Goal: Task Accomplishment & Management: Complete application form

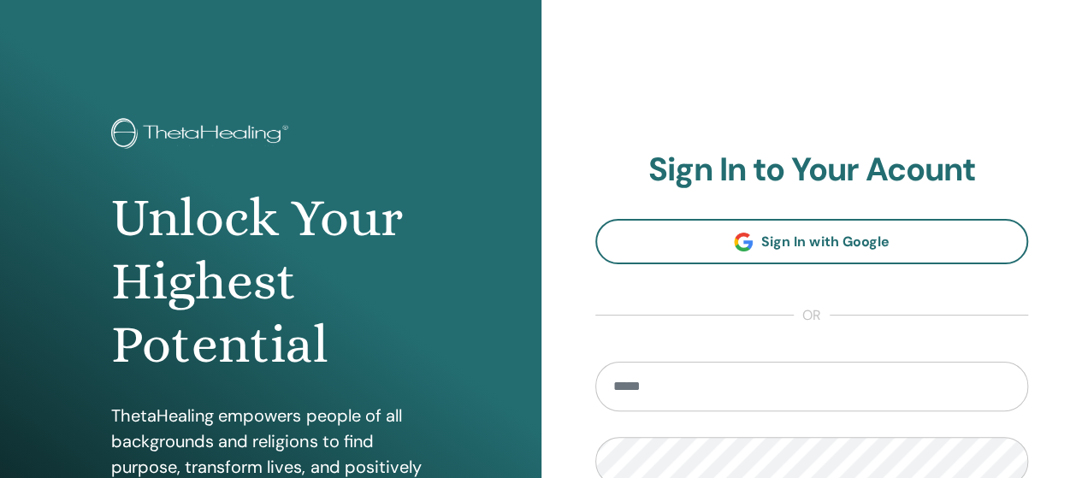
type input "**********"
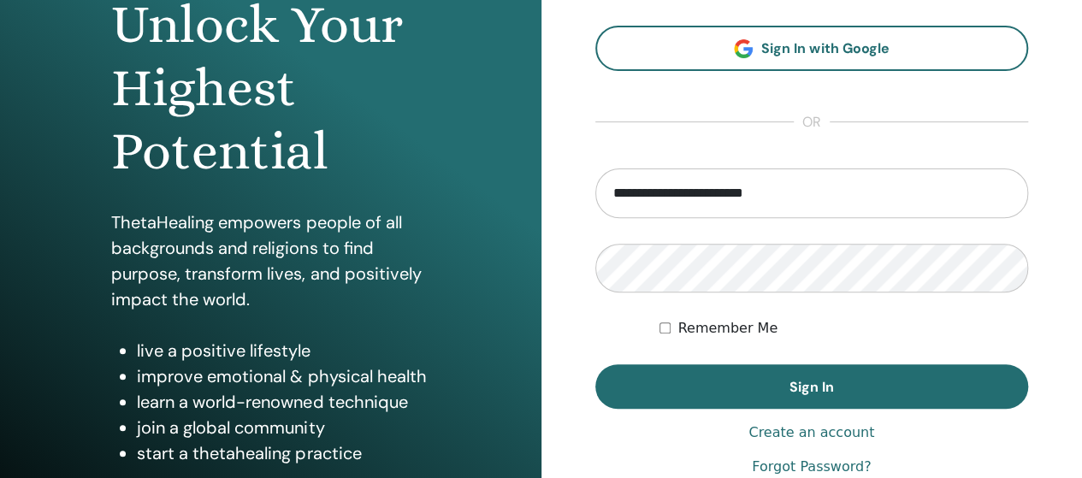
scroll to position [192, 0]
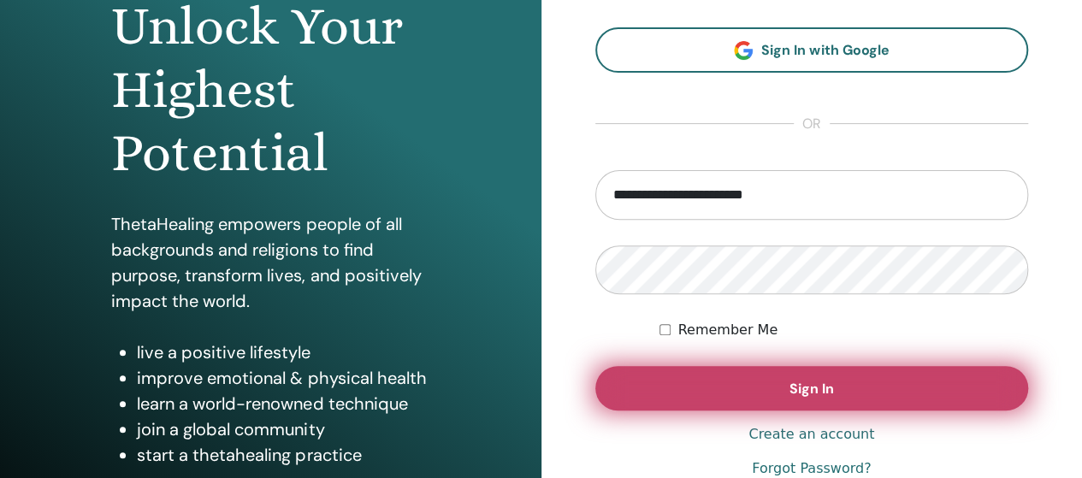
click at [893, 394] on button "Sign In" at bounding box center [812, 388] width 434 height 44
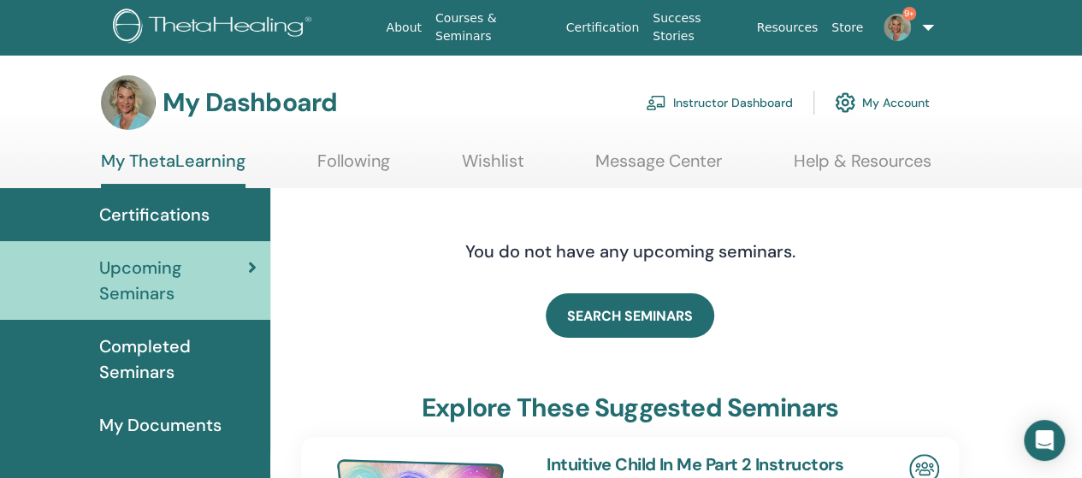
click at [716, 104] on link "Instructor Dashboard" at bounding box center [719, 103] width 147 height 38
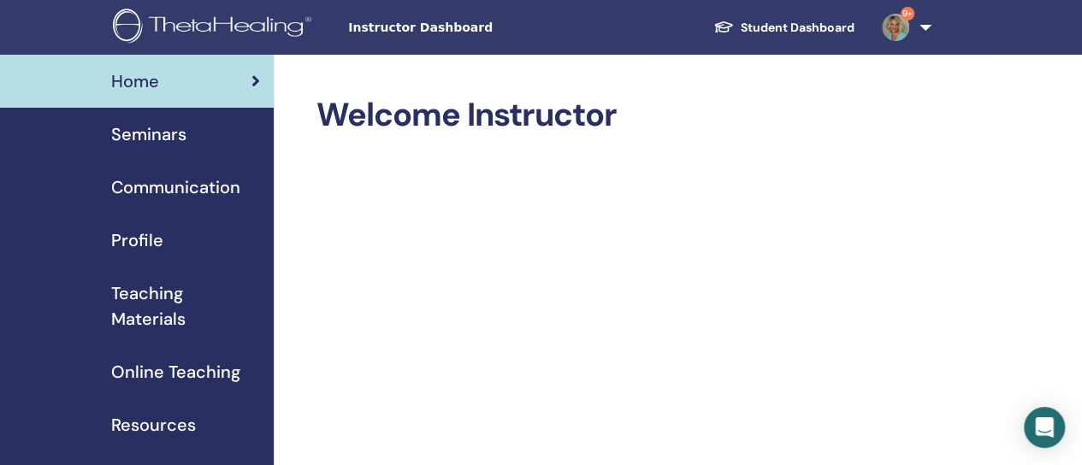
click at [155, 130] on span "Seminars" at bounding box center [148, 134] width 75 height 26
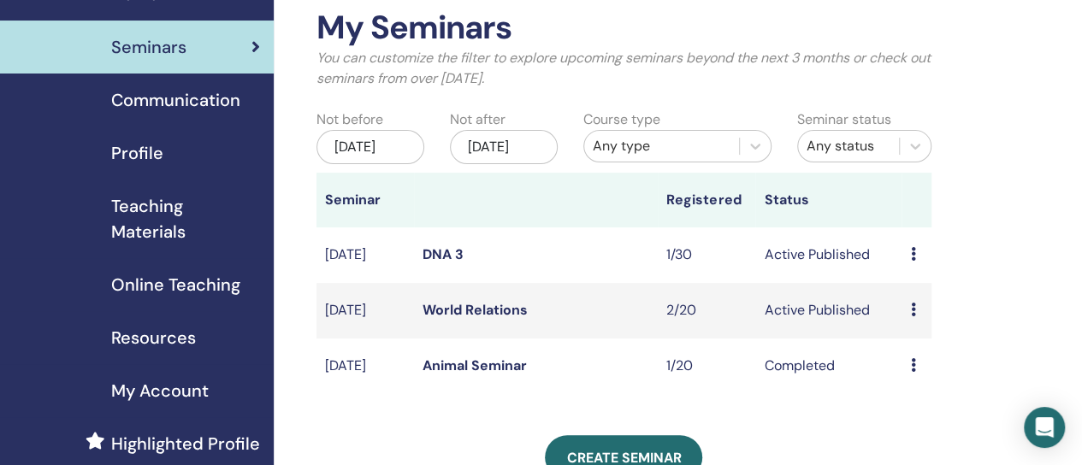
scroll to position [91, 0]
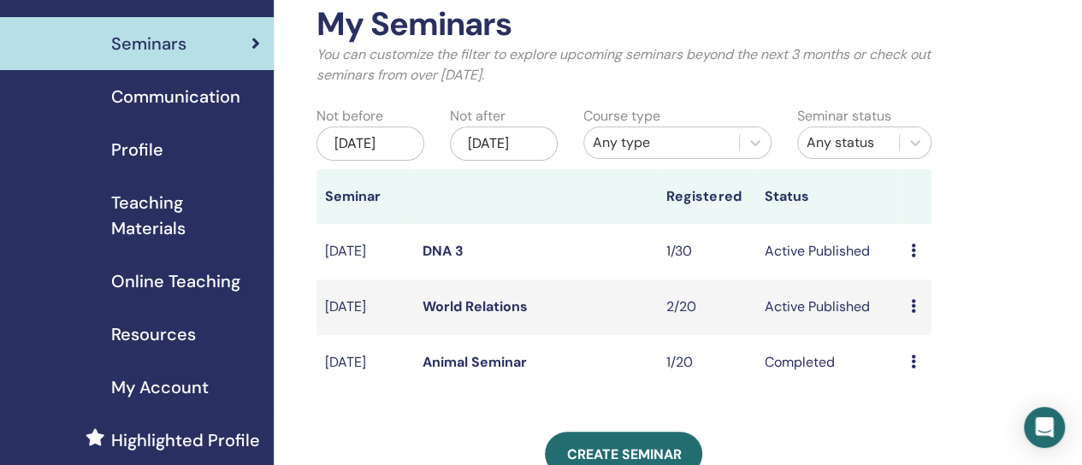
click at [517, 316] on link "World Relations" at bounding box center [475, 307] width 105 height 18
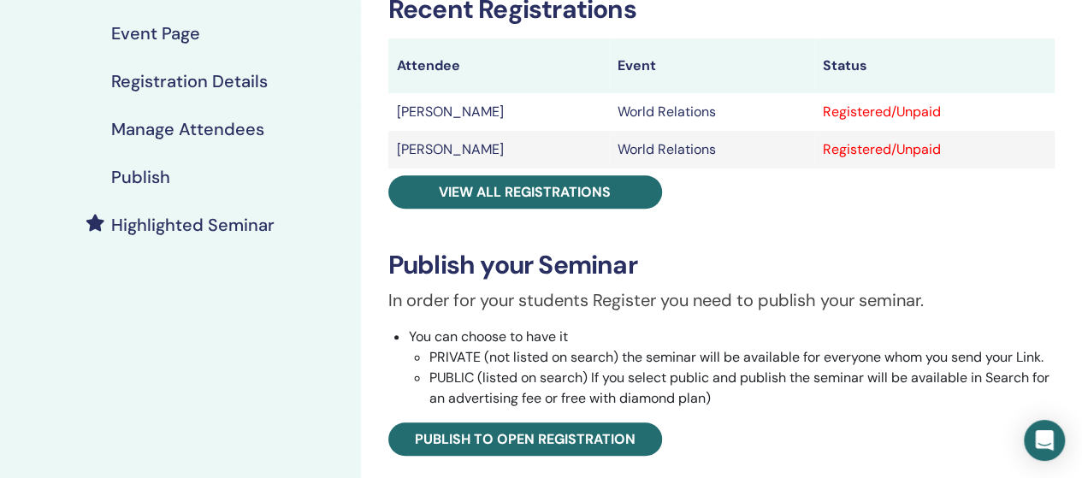
scroll to position [350, 0]
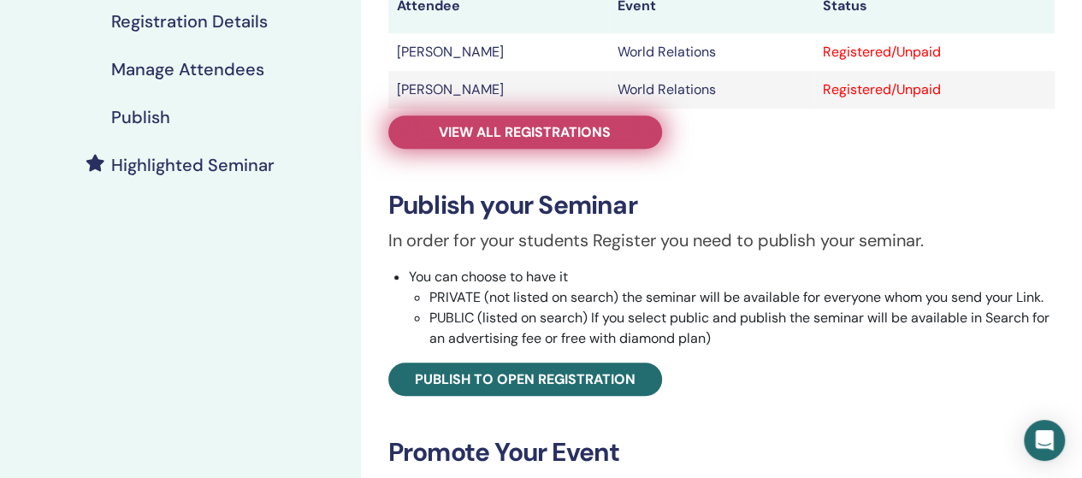
click at [494, 128] on span "View all registrations" at bounding box center [525, 132] width 172 height 18
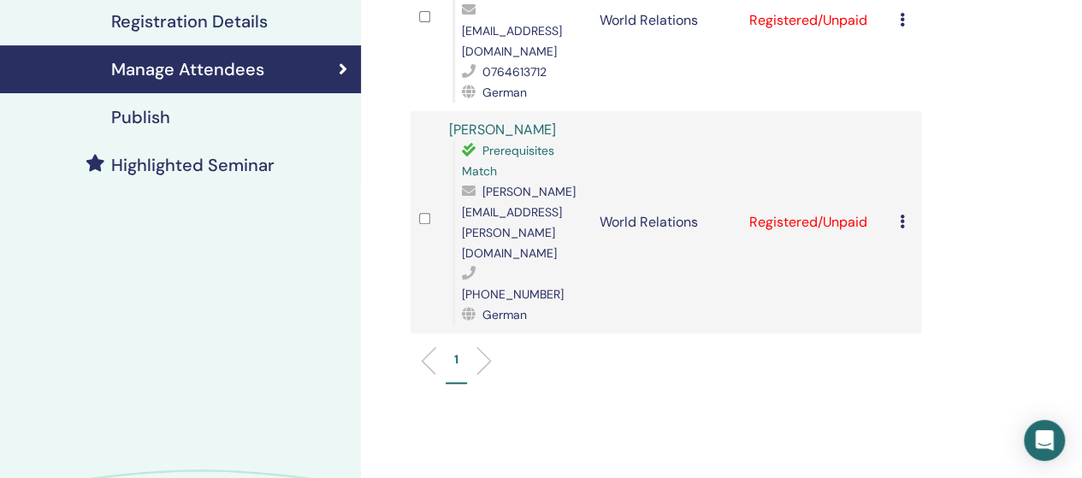
click at [901, 13] on icon at bounding box center [902, 20] width 5 height 14
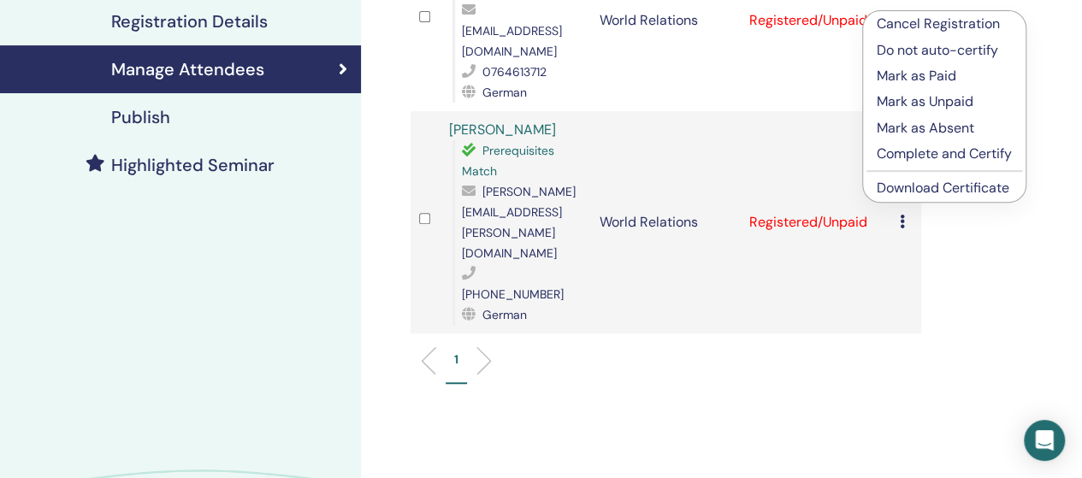
click at [943, 154] on p "Complete and Certify" at bounding box center [944, 154] width 135 height 21
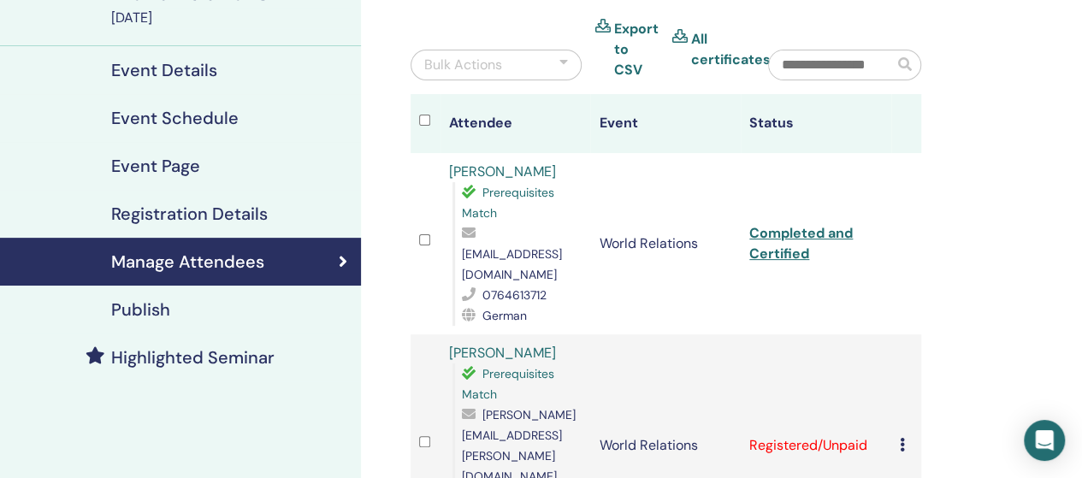
scroll to position [163, 0]
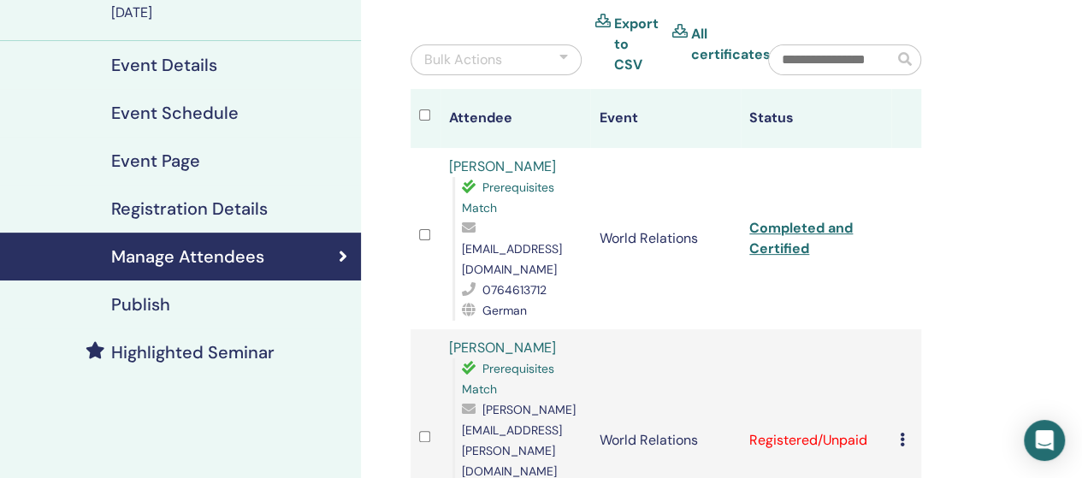
click at [907, 430] on div "Cancel Registration Do not auto-certify Mark as Paid Mark as Unpaid Mark as Abs…" at bounding box center [906, 440] width 13 height 21
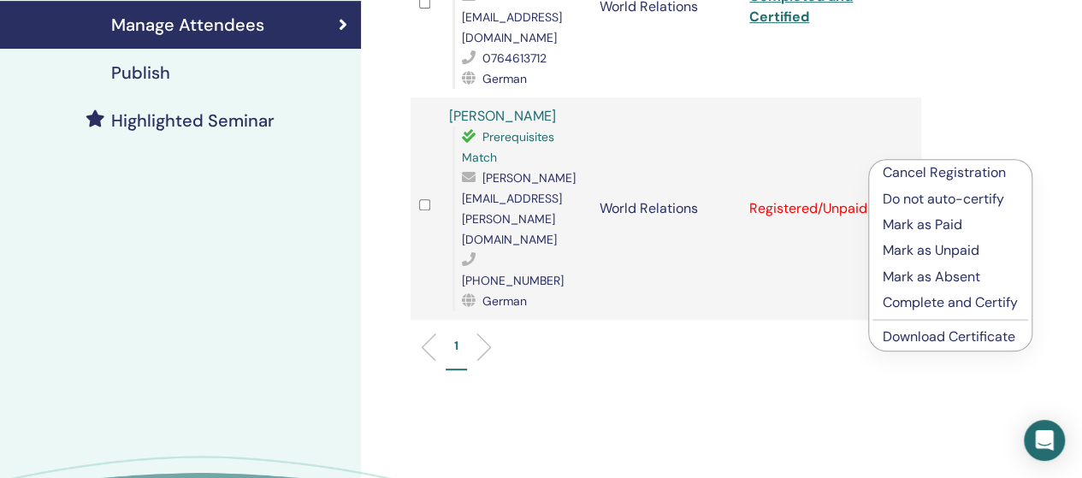
scroll to position [448, 0]
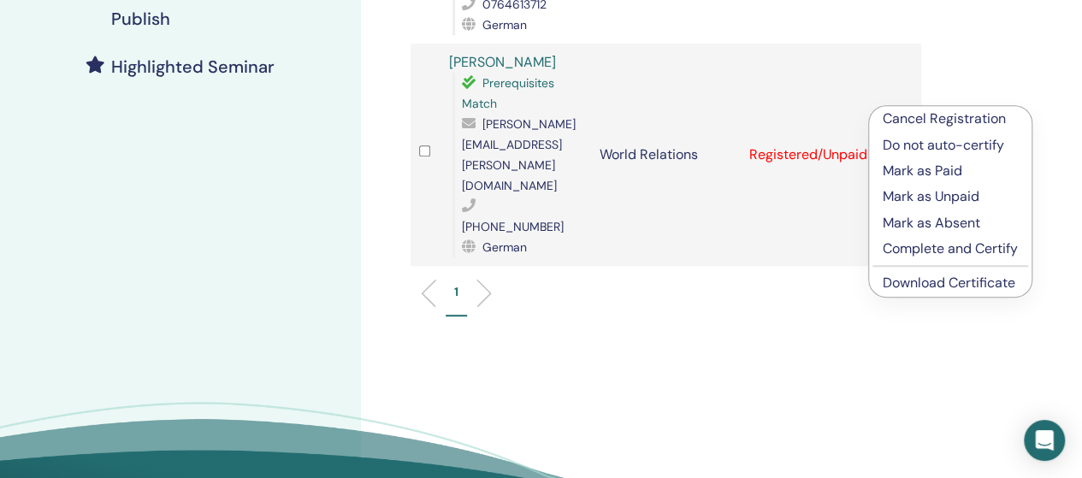
click at [992, 246] on p "Complete and Certify" at bounding box center [950, 249] width 135 height 21
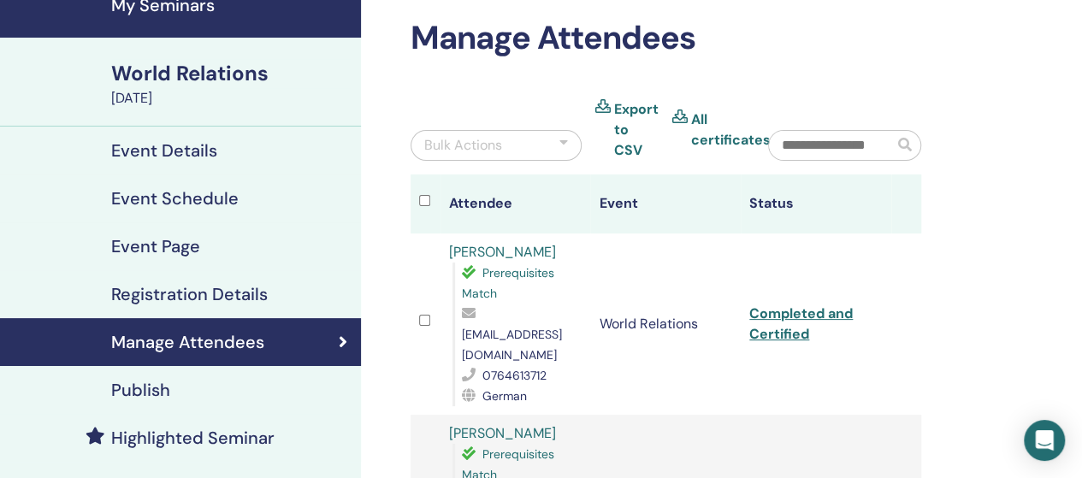
scroll to position [105, 0]
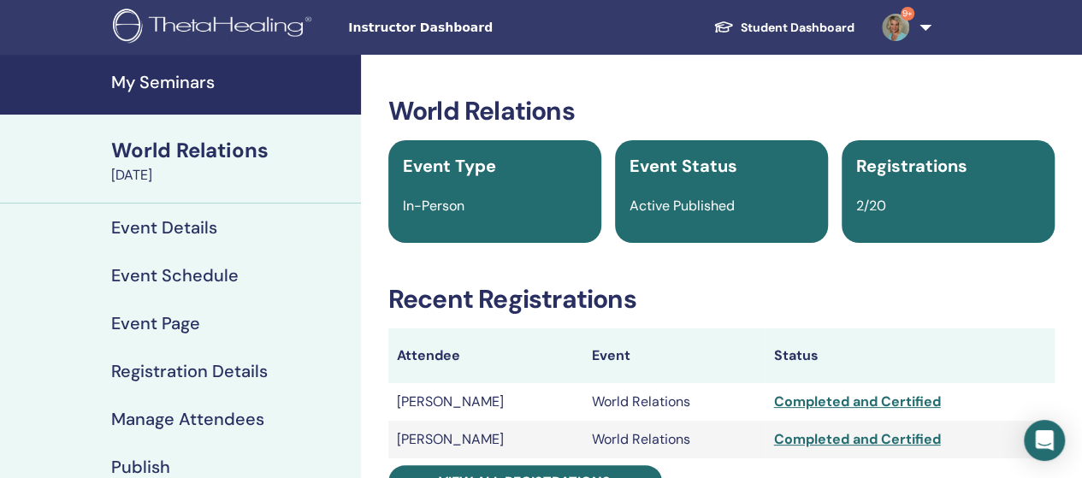
click at [175, 78] on h4 "My Seminars" at bounding box center [231, 82] width 240 height 21
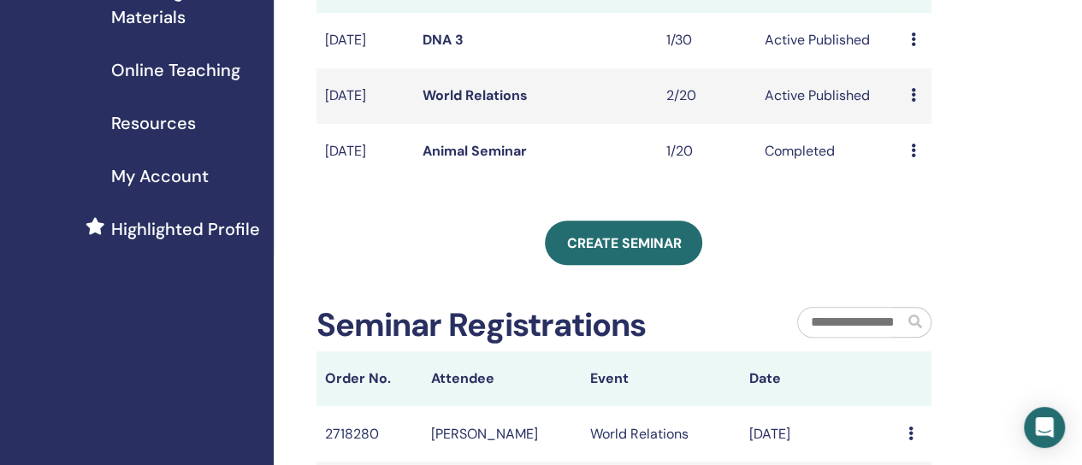
scroll to position [326, 0]
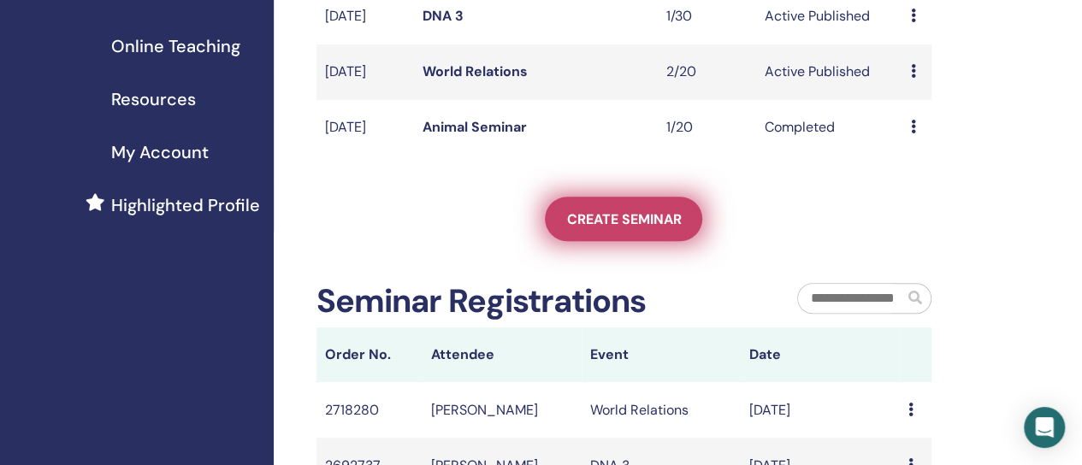
click at [614, 228] on span "Create seminar" at bounding box center [623, 219] width 115 height 18
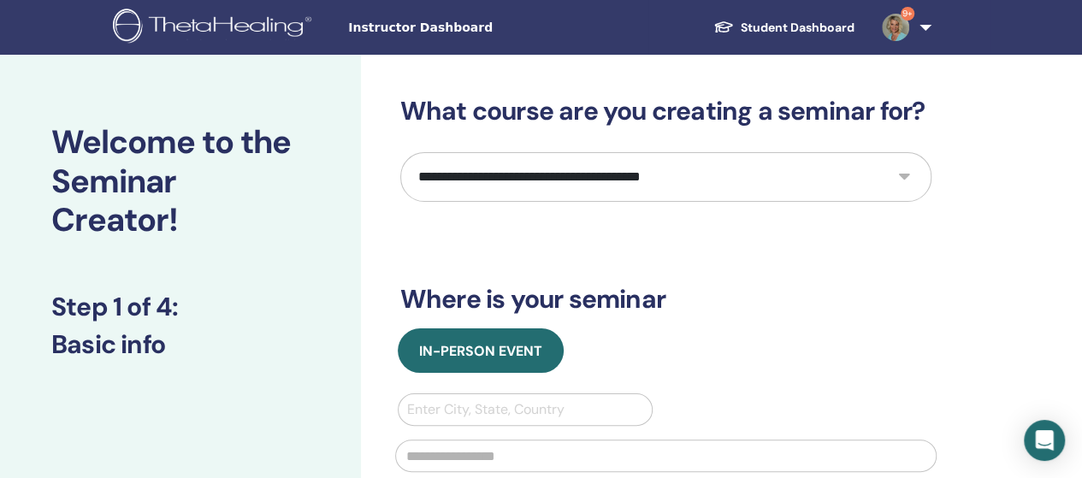
click at [902, 182] on select "**********" at bounding box center [665, 177] width 531 height 50
select select "**"
click at [400, 152] on select "**********" at bounding box center [665, 177] width 531 height 50
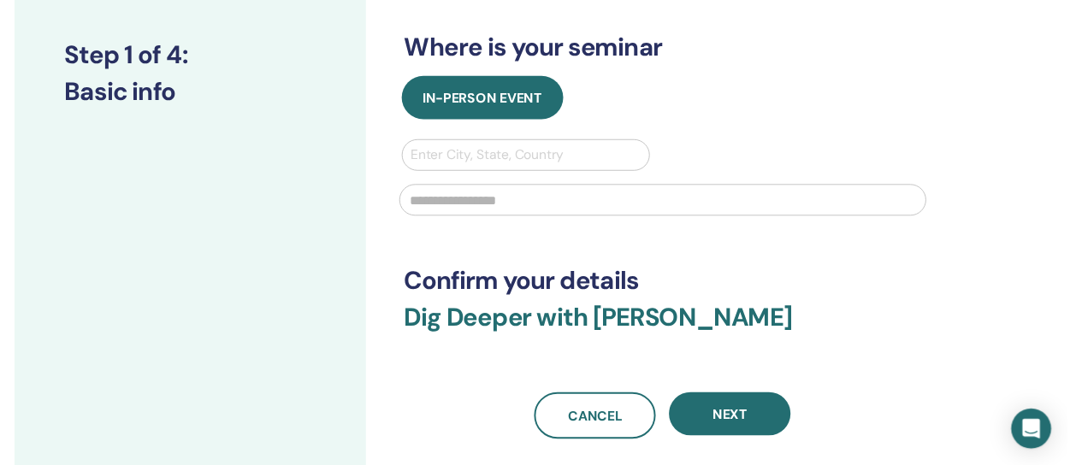
scroll to position [247, 0]
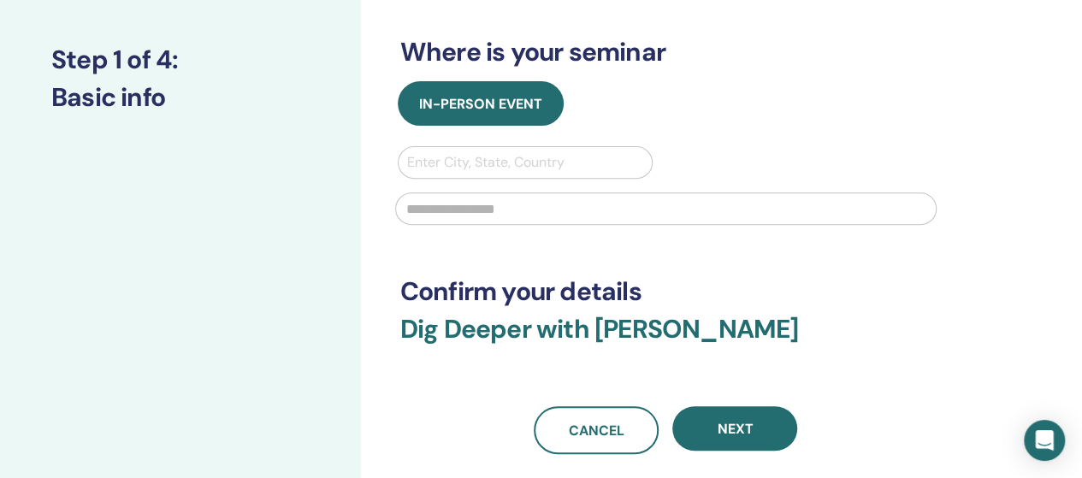
click at [484, 163] on div at bounding box center [525, 163] width 237 height 24
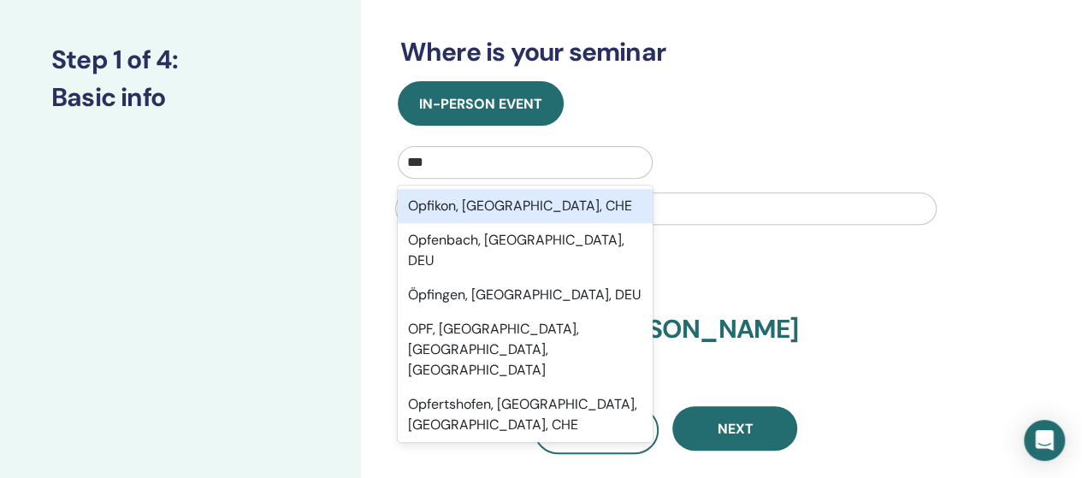
type input "****"
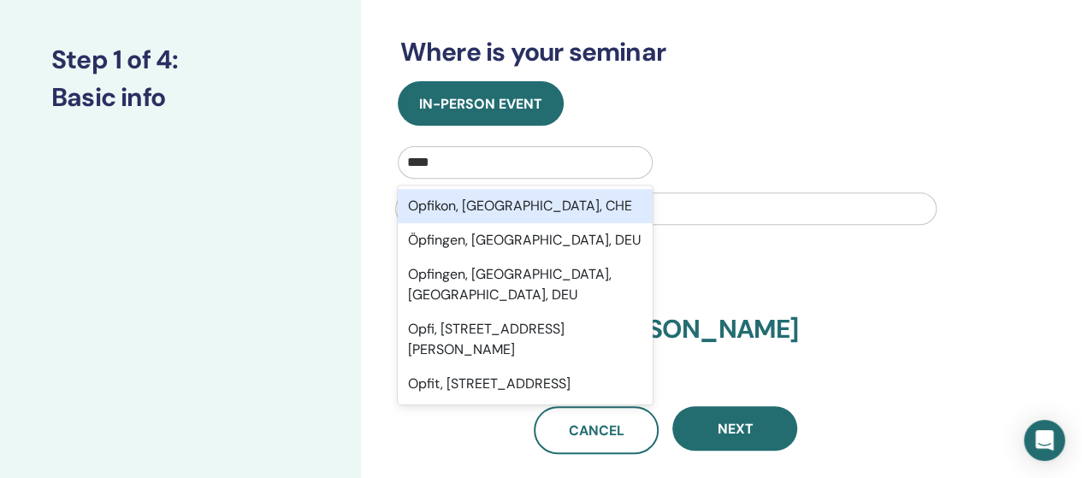
click at [490, 216] on div "Opfikon, Zürich, CHE" at bounding box center [526, 206] width 256 height 34
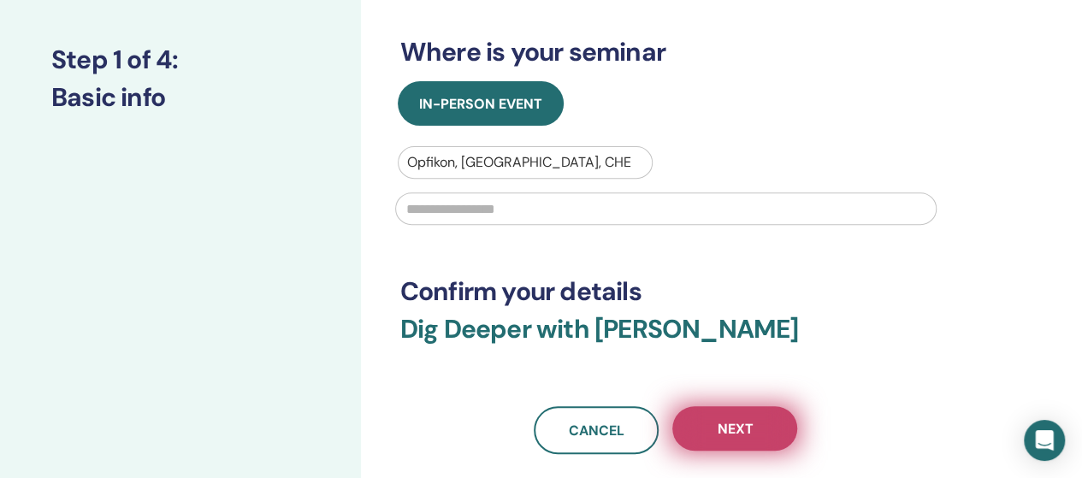
click at [714, 437] on button "Next" at bounding box center [734, 428] width 125 height 44
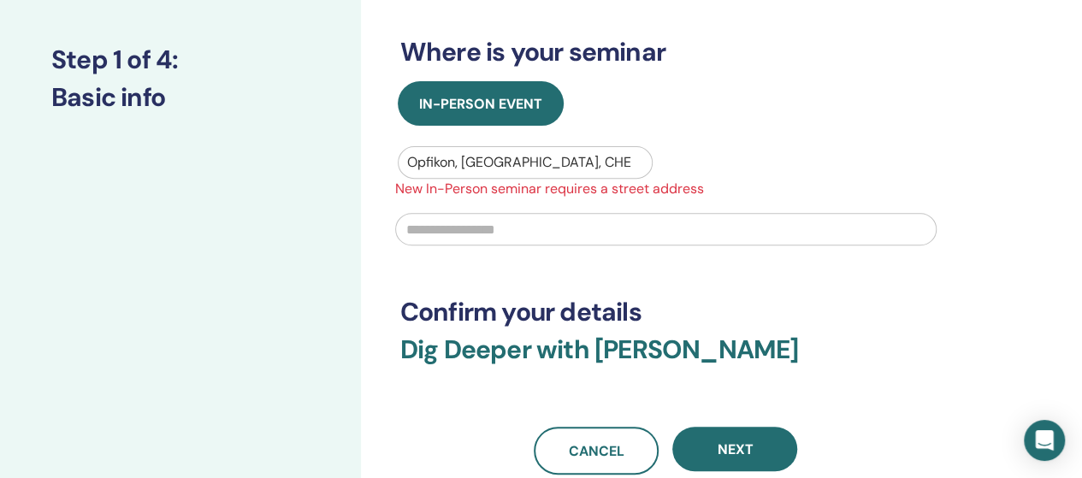
click at [580, 243] on input "text" at bounding box center [665, 229] width 541 height 33
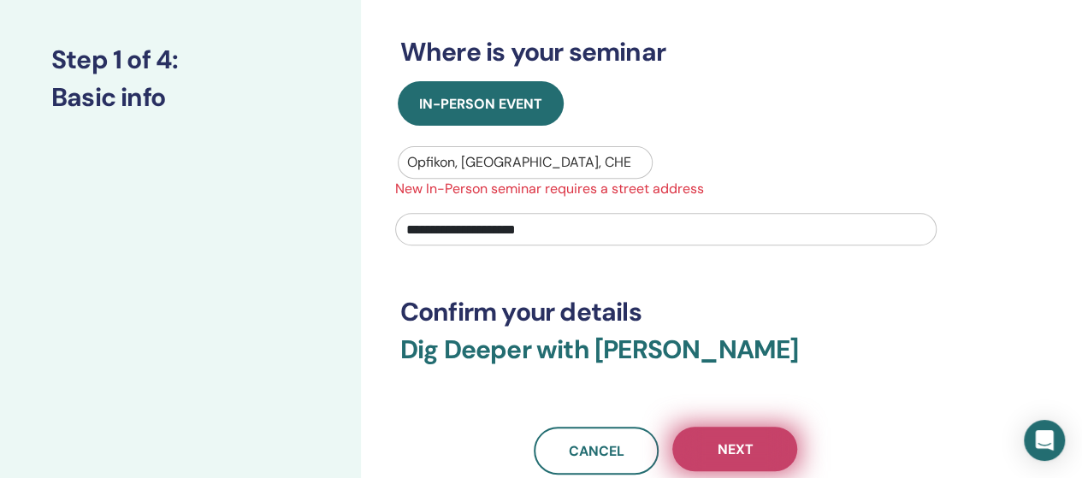
type input "**********"
click at [715, 461] on button "Next" at bounding box center [734, 449] width 125 height 44
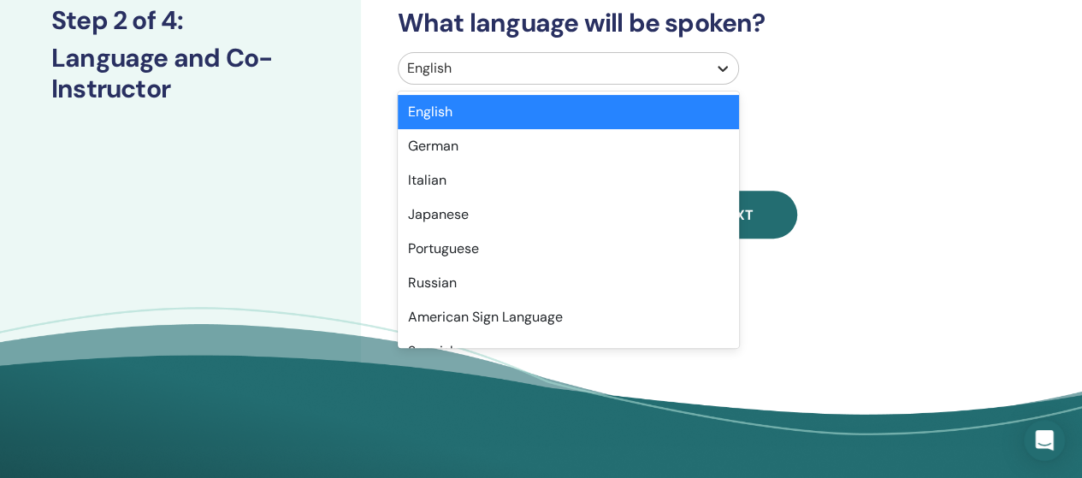
click at [727, 67] on icon at bounding box center [723, 69] width 10 height 6
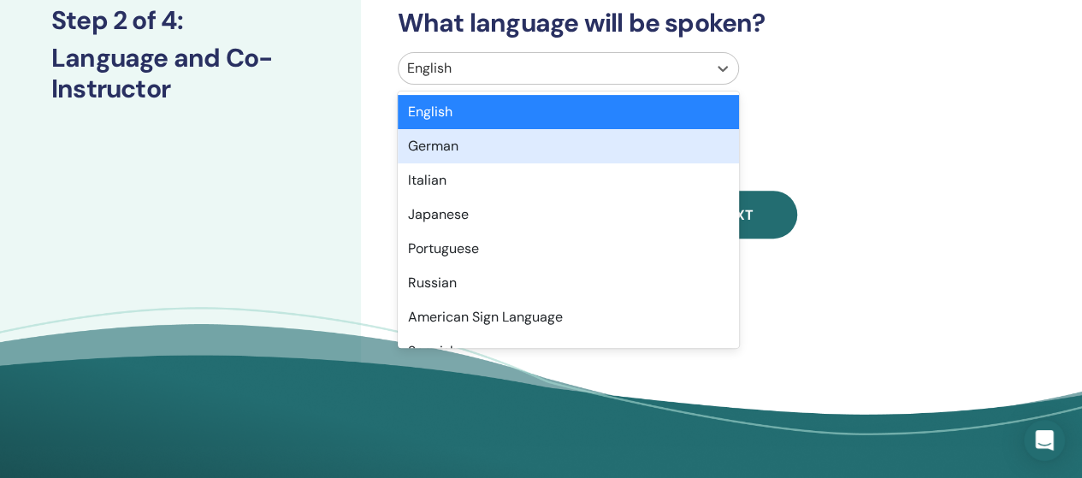
click at [687, 144] on div "German" at bounding box center [568, 146] width 341 height 34
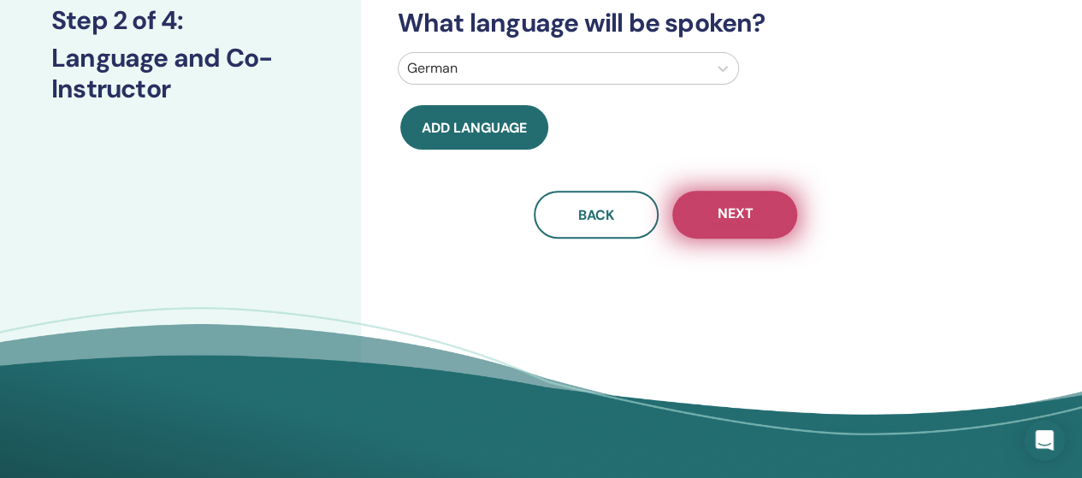
click at [731, 216] on span "Next" at bounding box center [735, 214] width 36 height 21
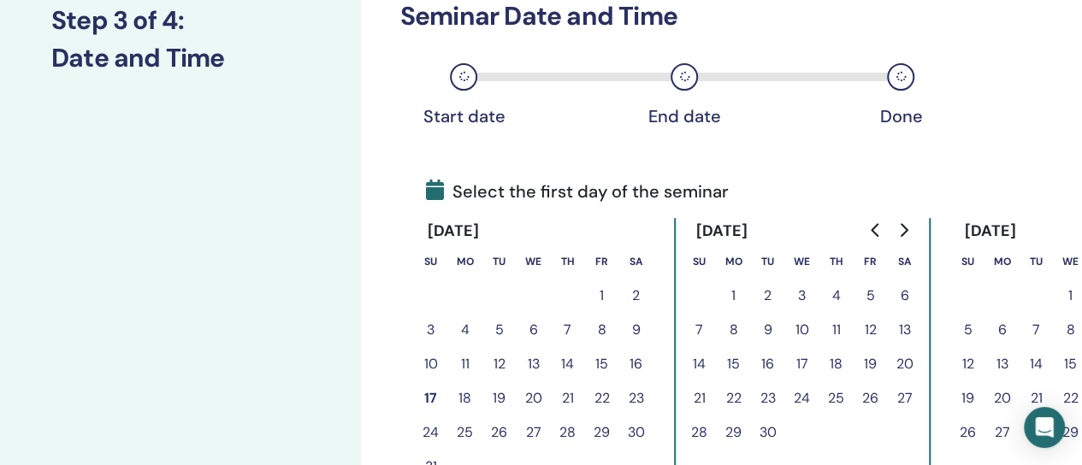
click at [902, 230] on icon "Go to next month" at bounding box center [903, 230] width 14 height 14
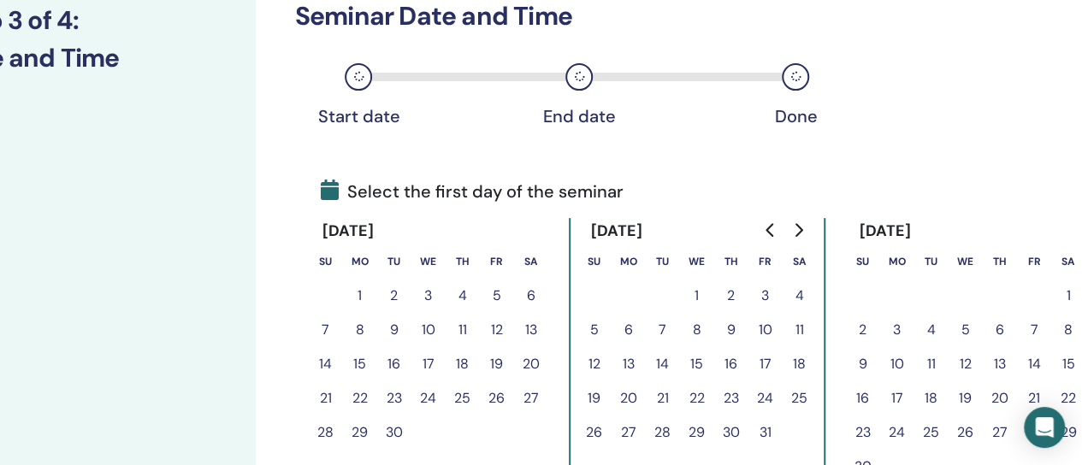
scroll to position [247, 108]
click at [1032, 366] on button "14" at bounding box center [1032, 364] width 34 height 34
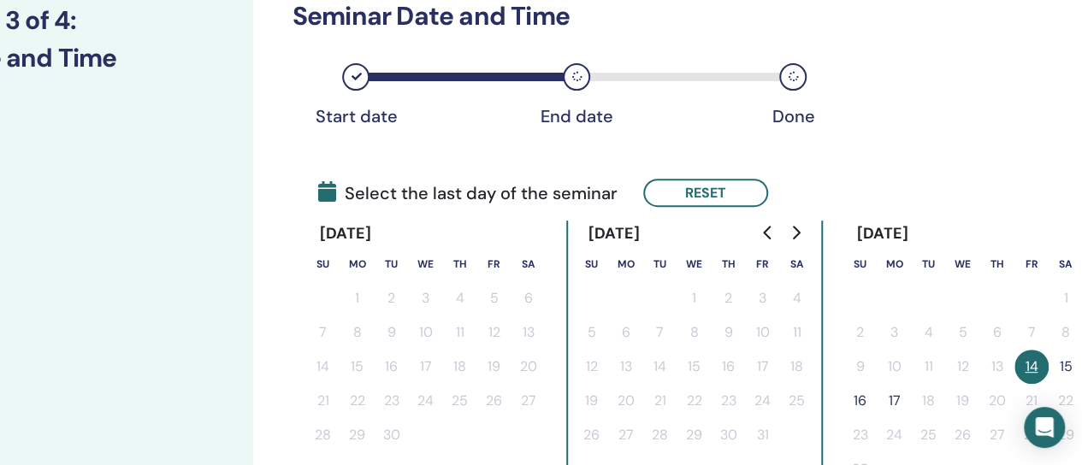
click at [1064, 363] on button "15" at bounding box center [1066, 367] width 34 height 34
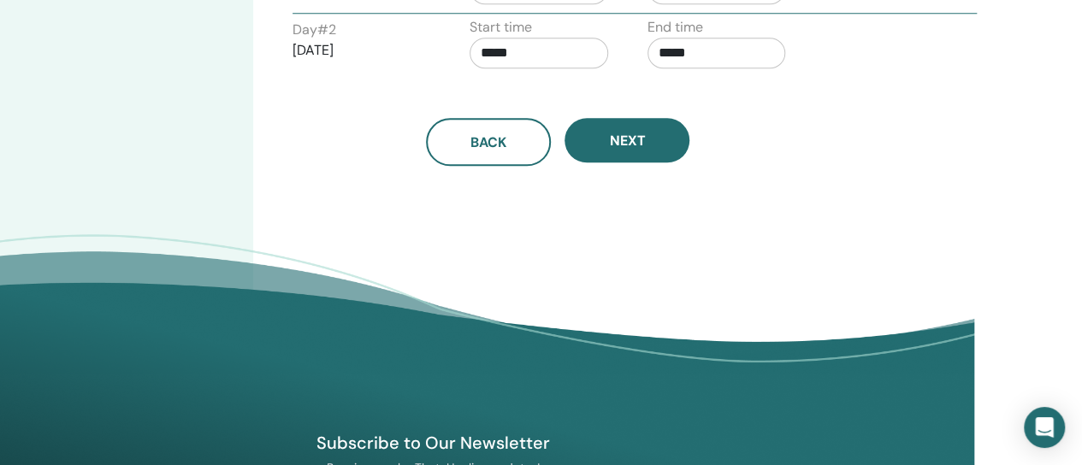
scroll to position [799, 108]
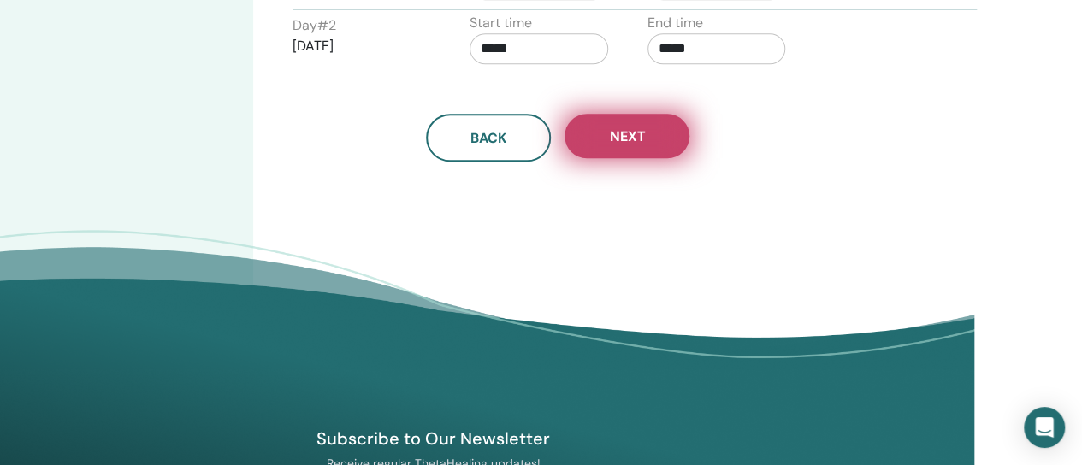
click at [618, 125] on button "Next" at bounding box center [627, 136] width 125 height 44
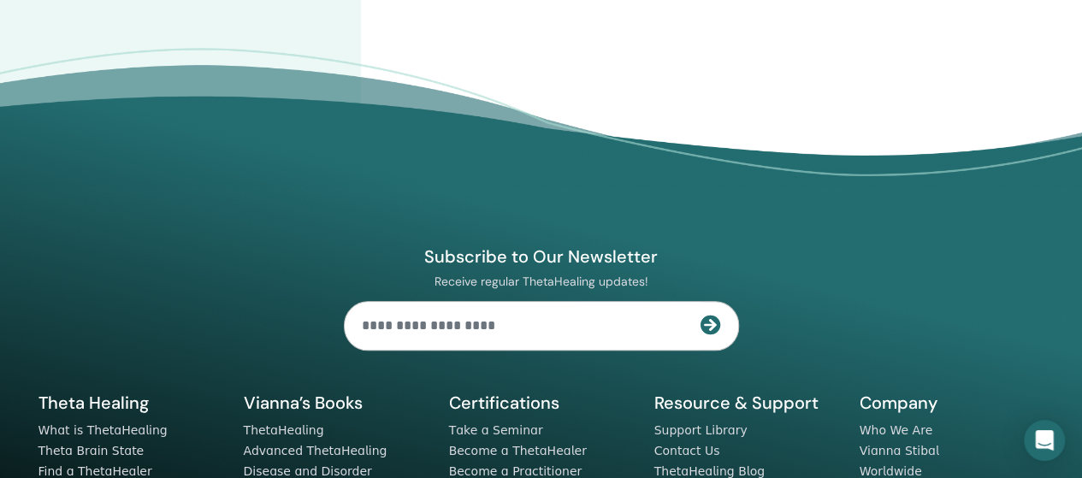
scroll to position [38, 0]
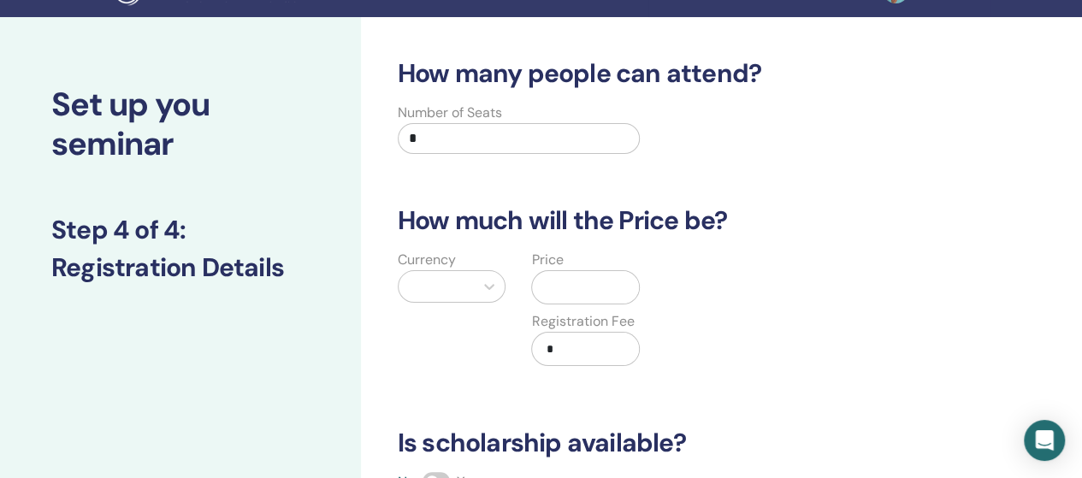
click at [465, 126] on input "*" at bounding box center [519, 138] width 243 height 31
type input "**"
click at [491, 287] on icon at bounding box center [489, 286] width 17 height 17
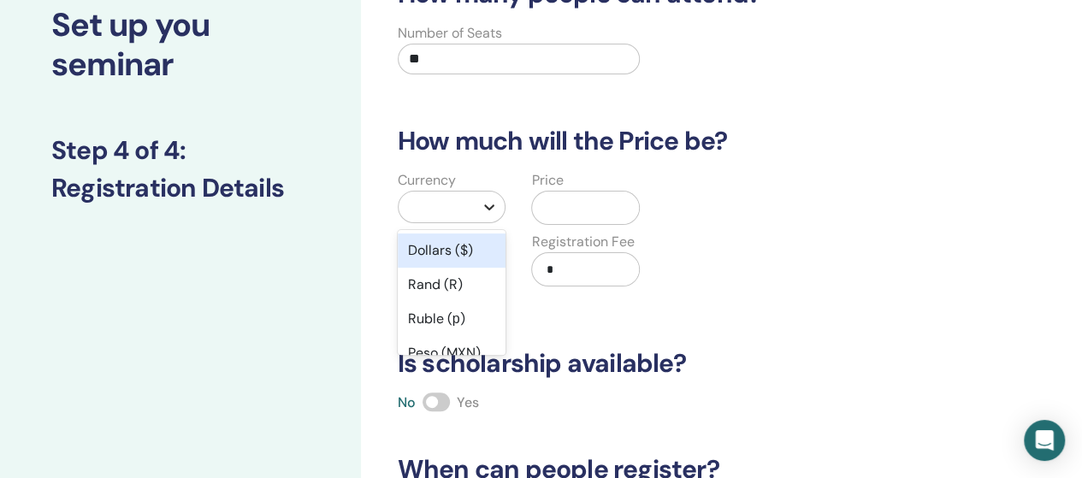
scroll to position [132, 0]
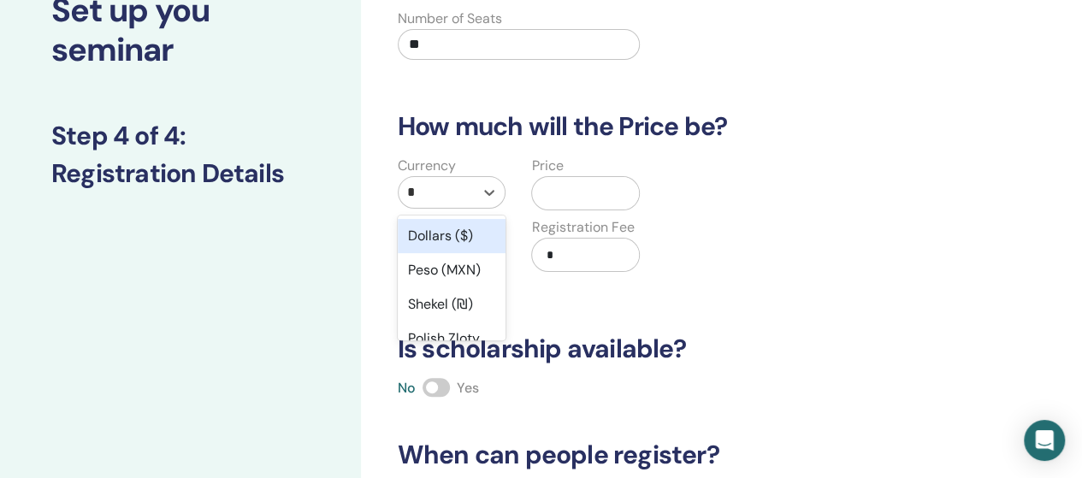
type input "**"
click at [456, 236] on div "Swiss Franc (CHF)" at bounding box center [452, 246] width 109 height 55
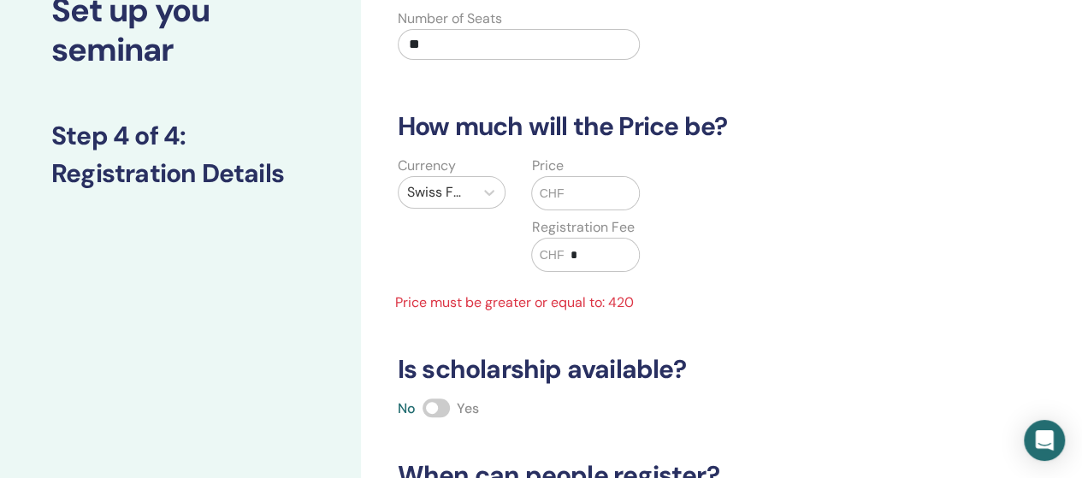
click at [581, 189] on input "text" at bounding box center [601, 193] width 75 height 33
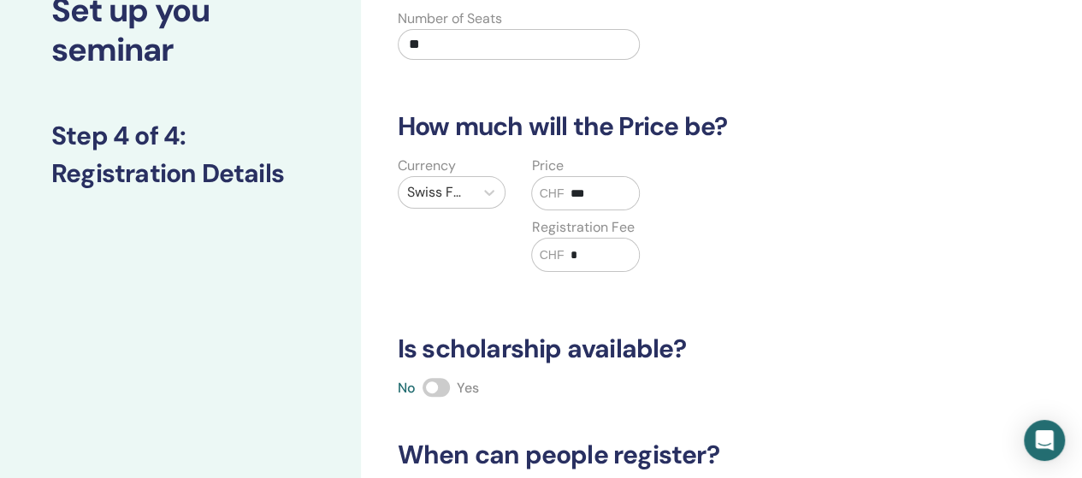
type input "***"
click at [607, 255] on input "*" at bounding box center [601, 255] width 75 height 33
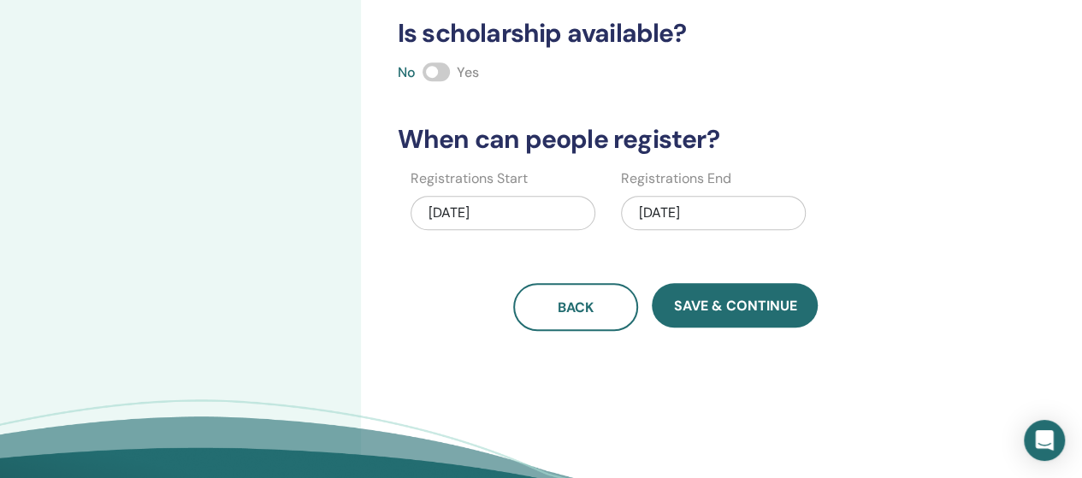
scroll to position [562, 0]
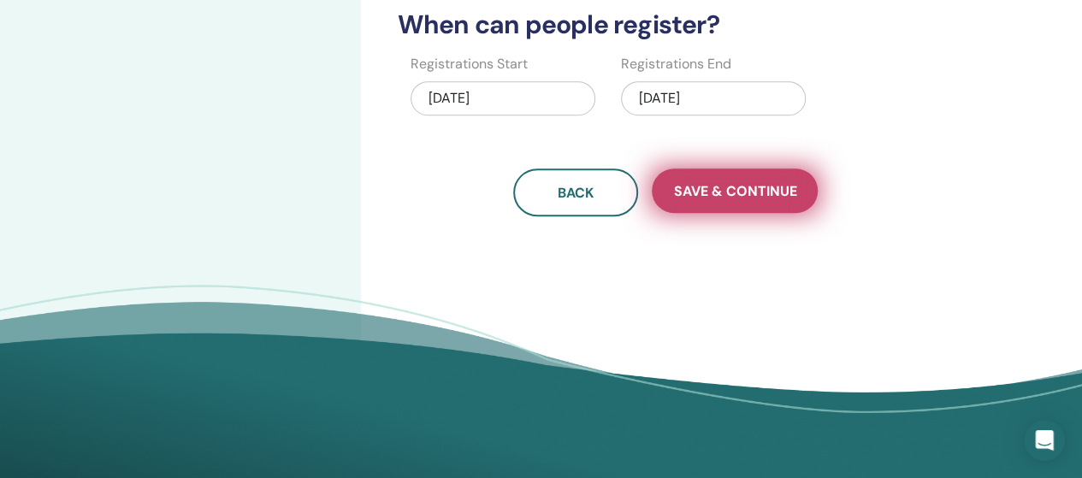
type input "***"
click at [762, 192] on span "Save & Continue" at bounding box center [734, 191] width 123 height 18
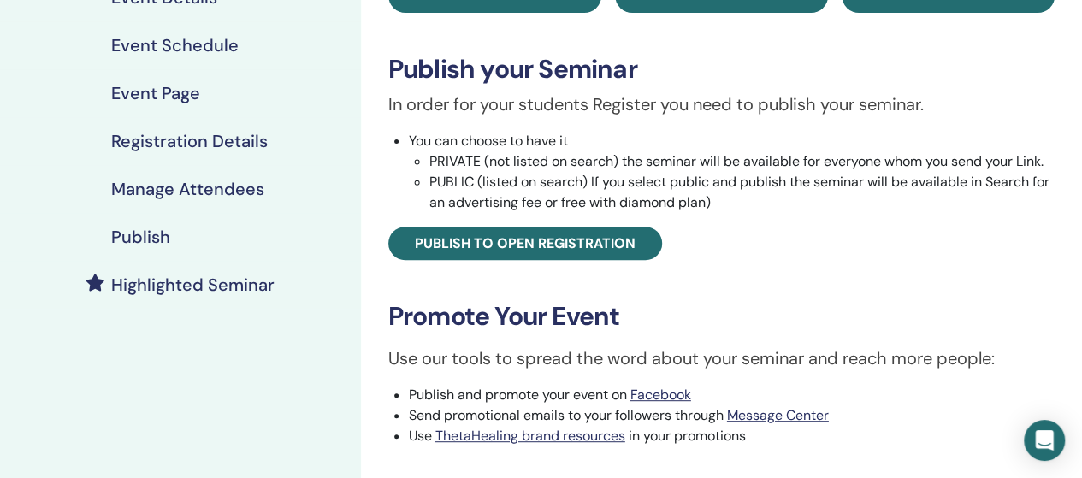
scroll to position [238, 0]
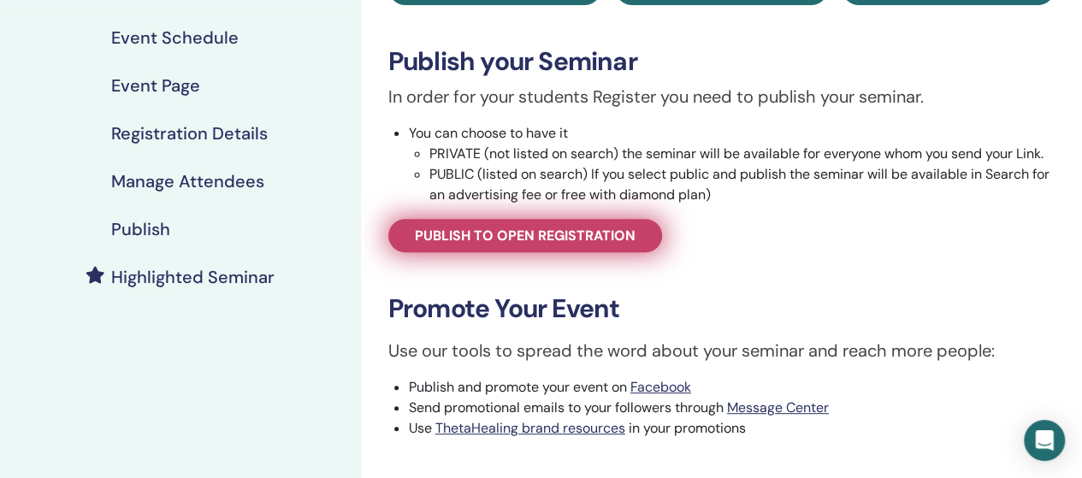
click at [505, 231] on span "Publish to open registration" at bounding box center [525, 236] width 221 height 18
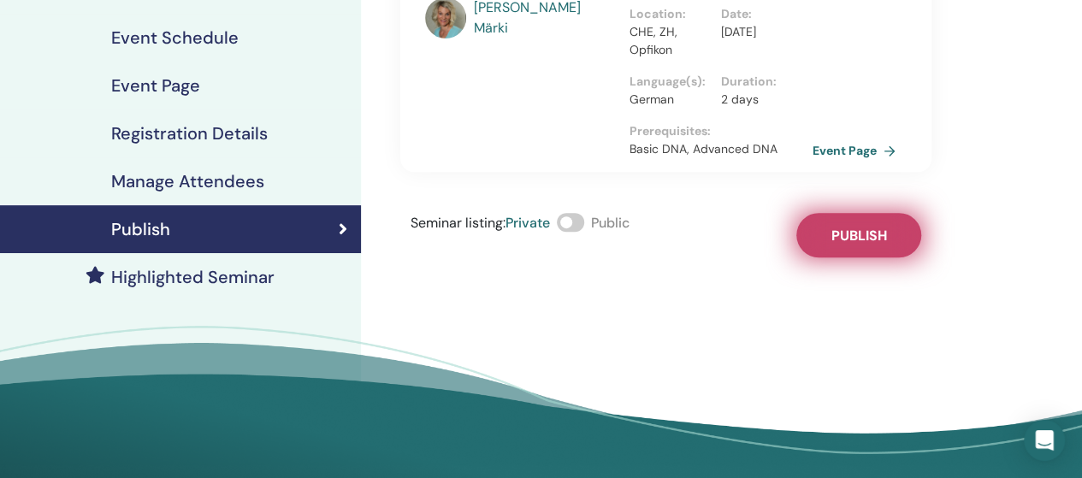
click at [825, 237] on button "Publish" at bounding box center [858, 235] width 125 height 44
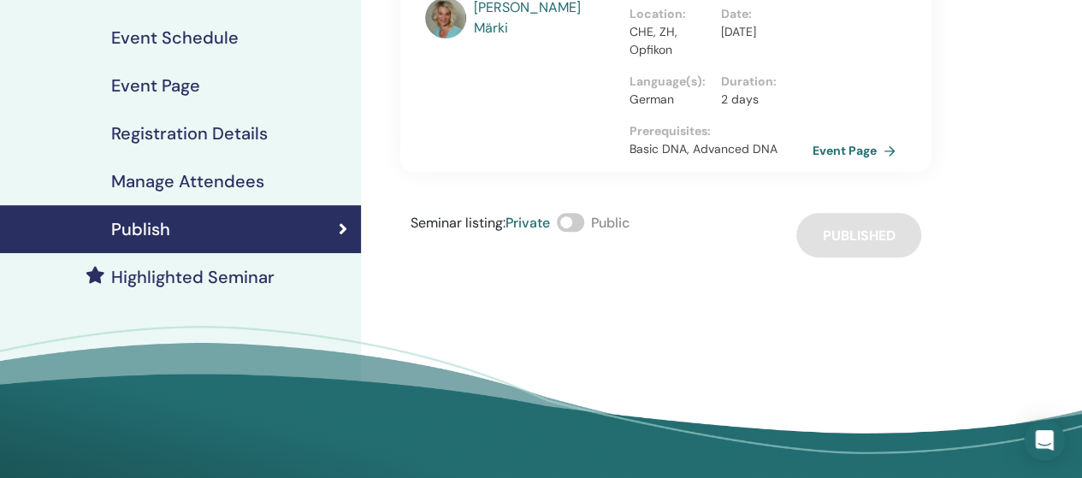
click at [578, 215] on span at bounding box center [570, 222] width 27 height 19
